Goal: Navigation & Orientation: Go to known website

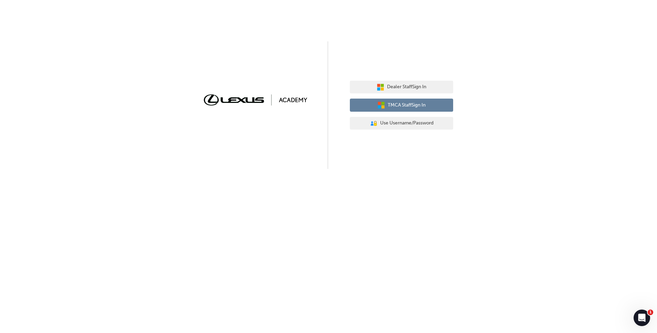
click at [382, 106] on icon "button" at bounding box center [383, 106] width 3 height 3
